Goal: Transaction & Acquisition: Purchase product/service

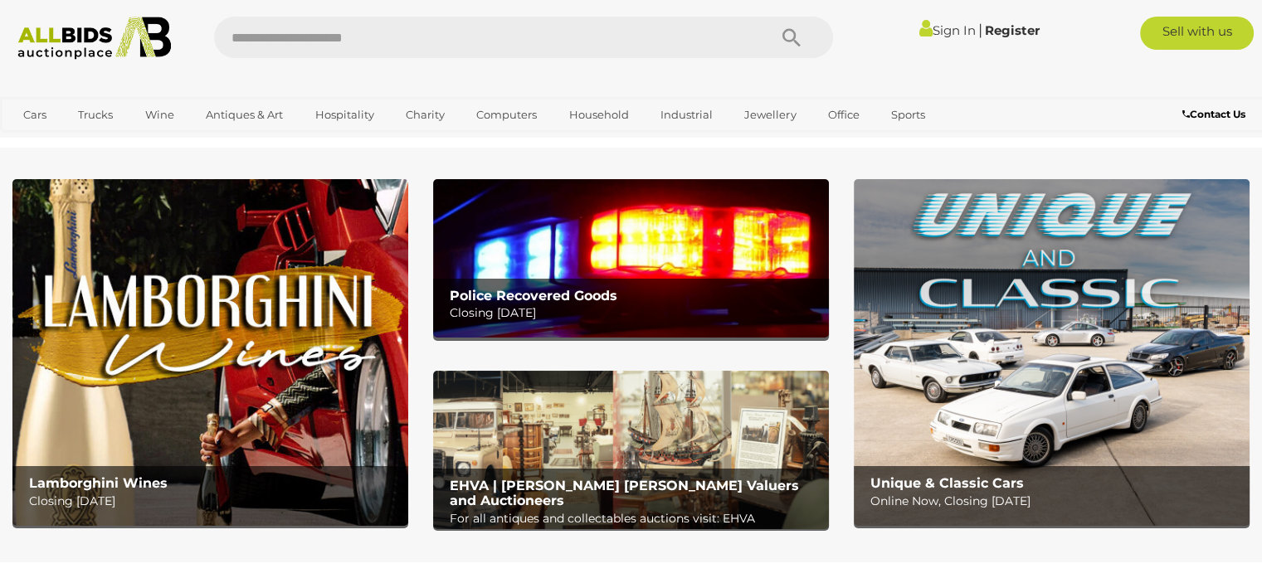
click at [645, 249] on img at bounding box center [631, 258] width 396 height 159
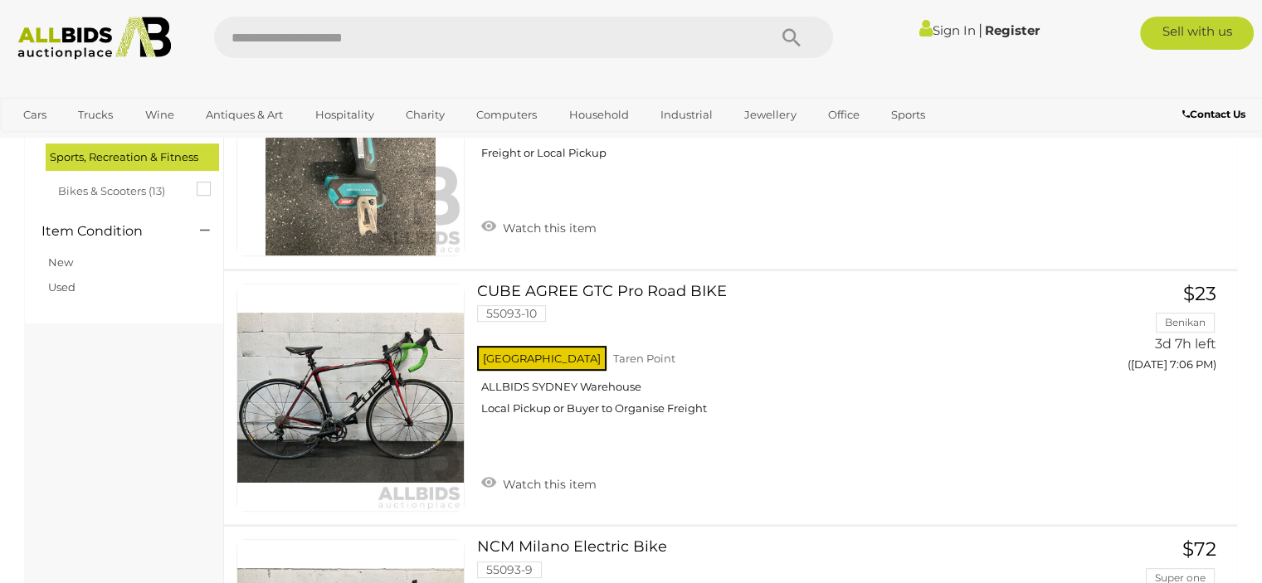
scroll to position [498, 0]
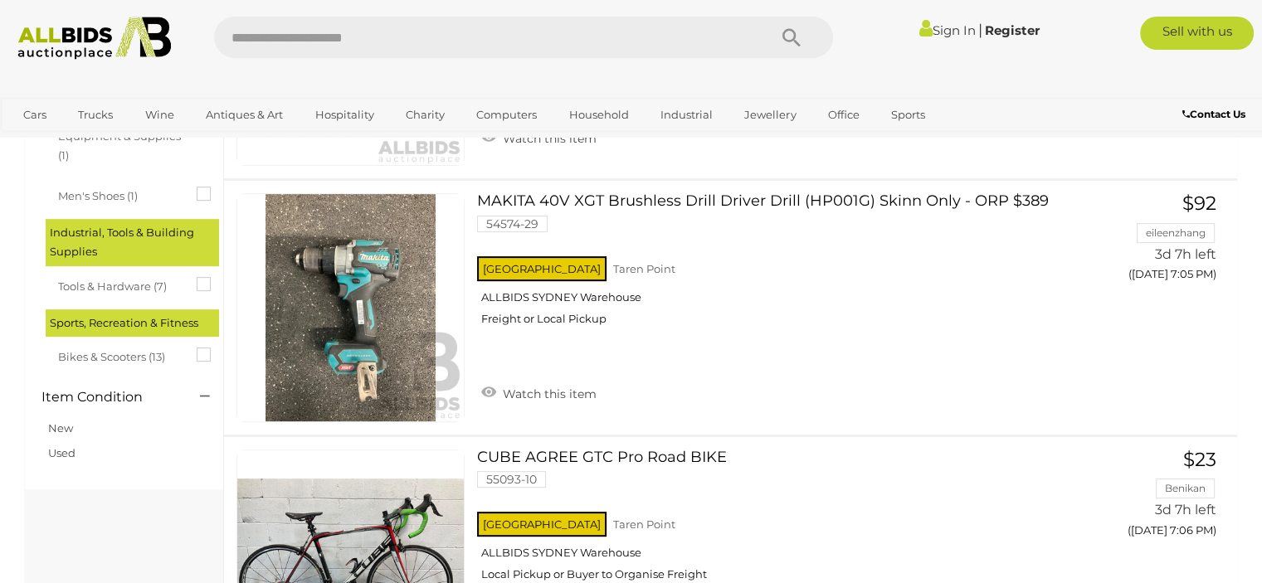
click at [197, 348] on icon at bounding box center [197, 348] width 0 height 0
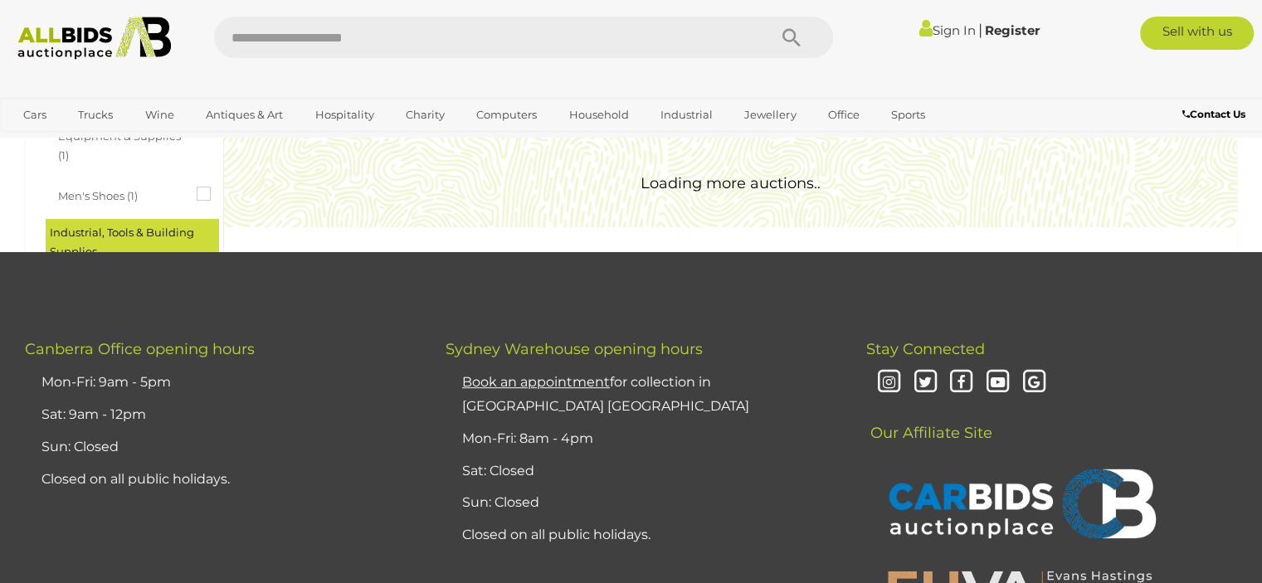
scroll to position [0, 0]
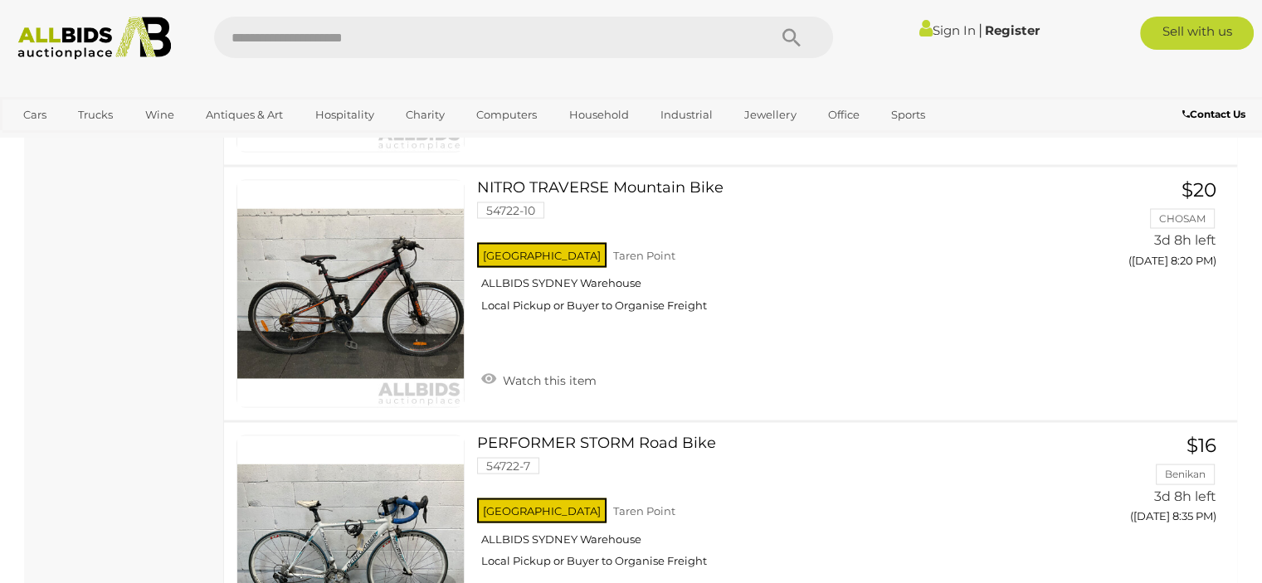
scroll to position [3320, 0]
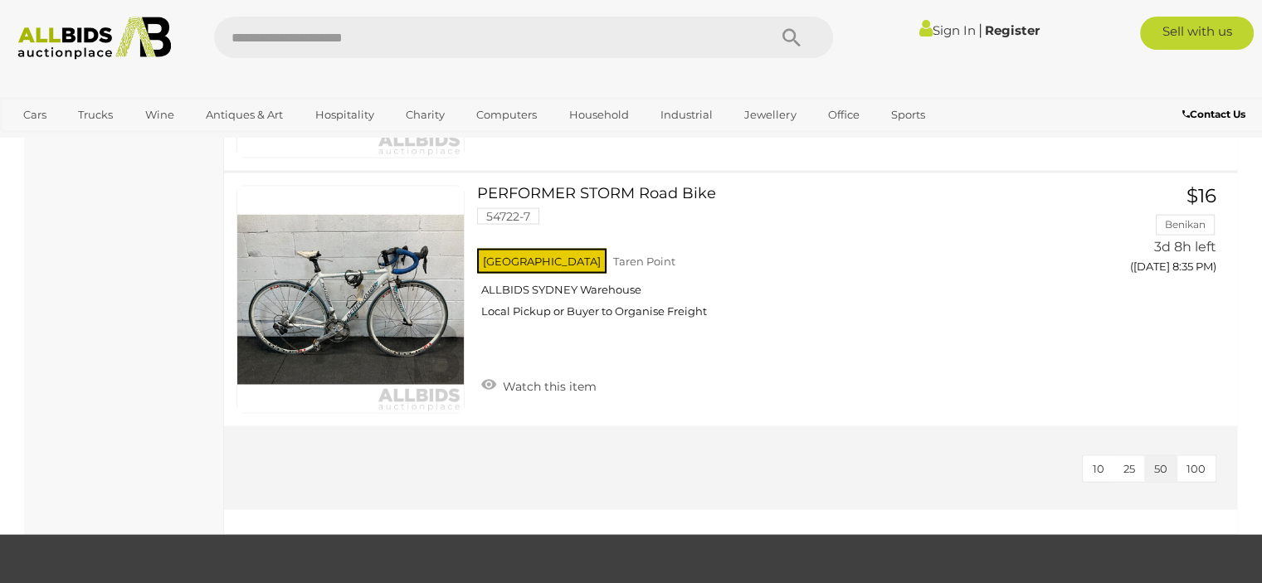
click at [356, 41] on input "text" at bounding box center [482, 37] width 537 height 41
